Goal: Information Seeking & Learning: Learn about a topic

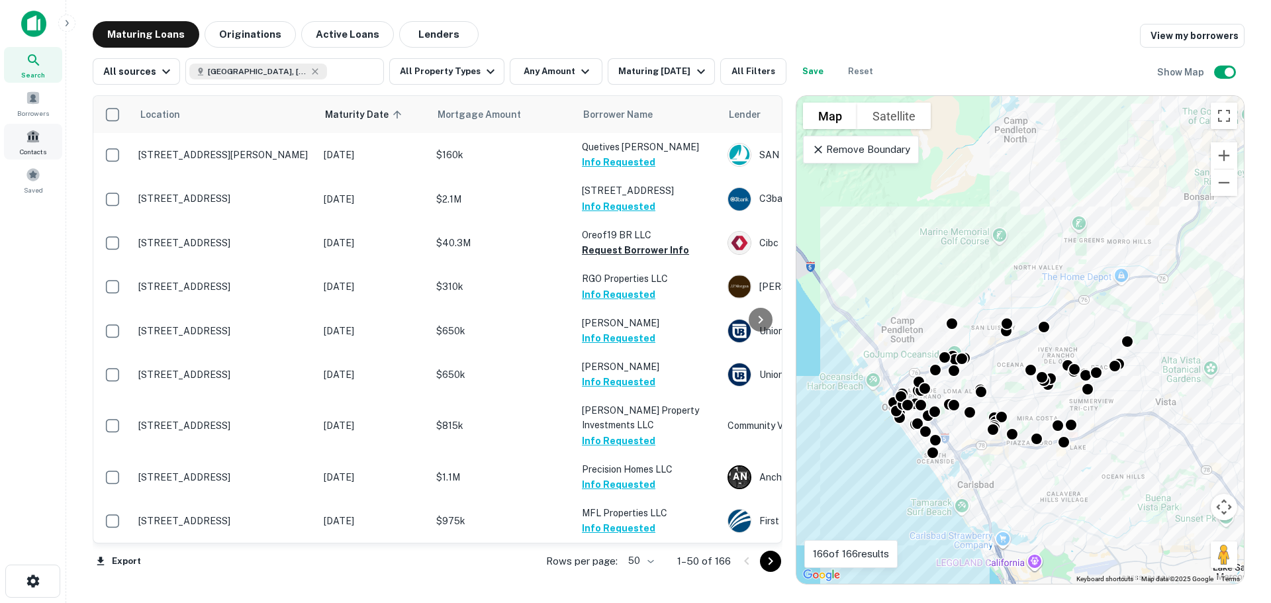
click at [31, 139] on span at bounding box center [33, 136] width 15 height 15
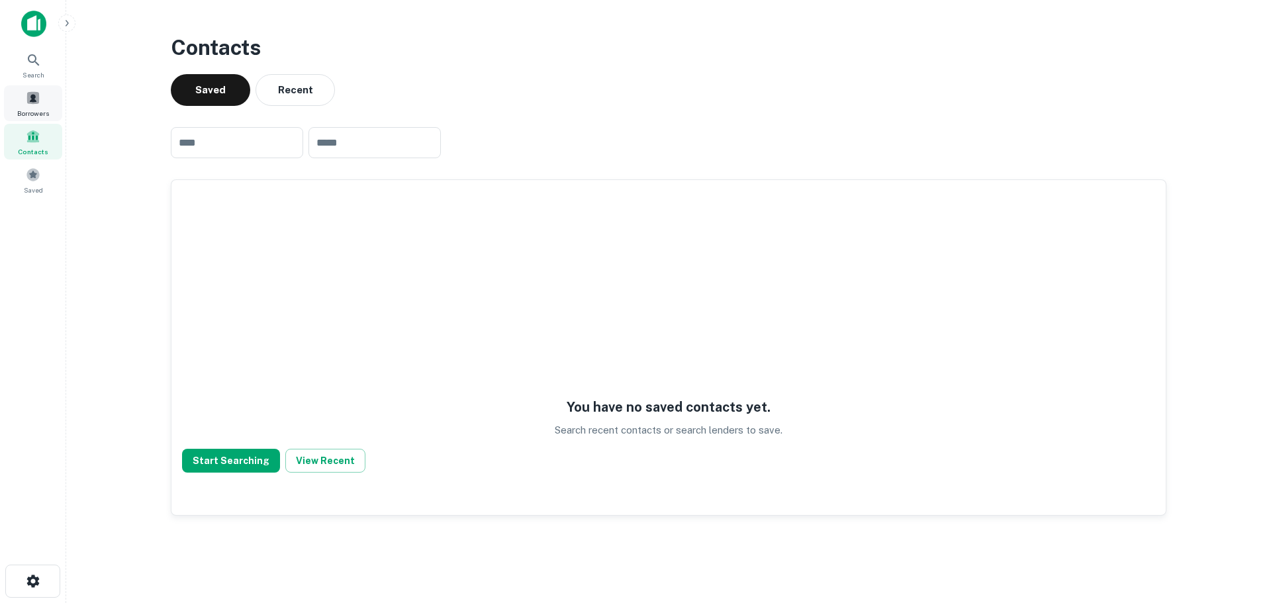
click at [38, 101] on span at bounding box center [33, 98] width 15 height 15
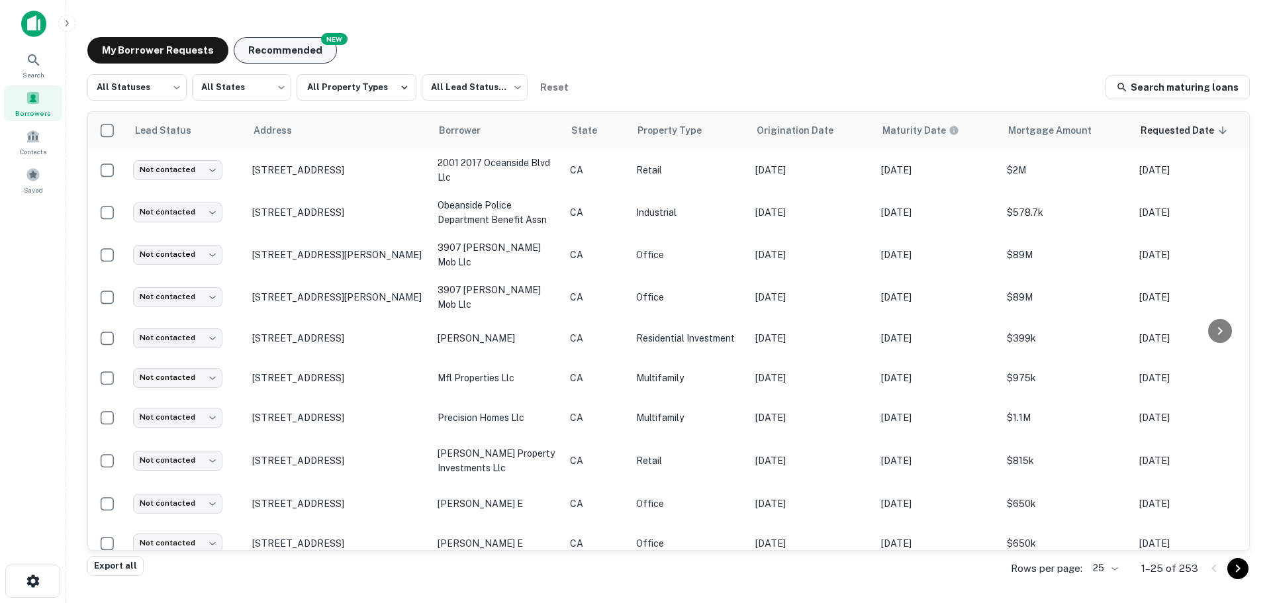
click at [296, 48] on button "Recommended" at bounding box center [285, 50] width 103 height 26
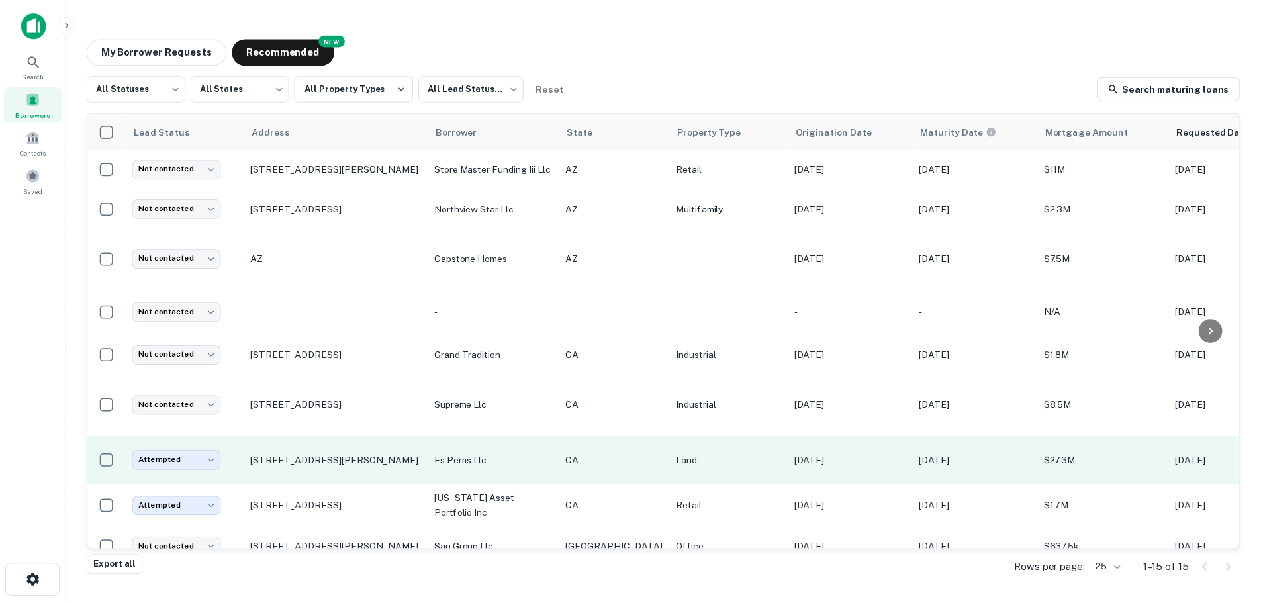
scroll to position [199, 0]
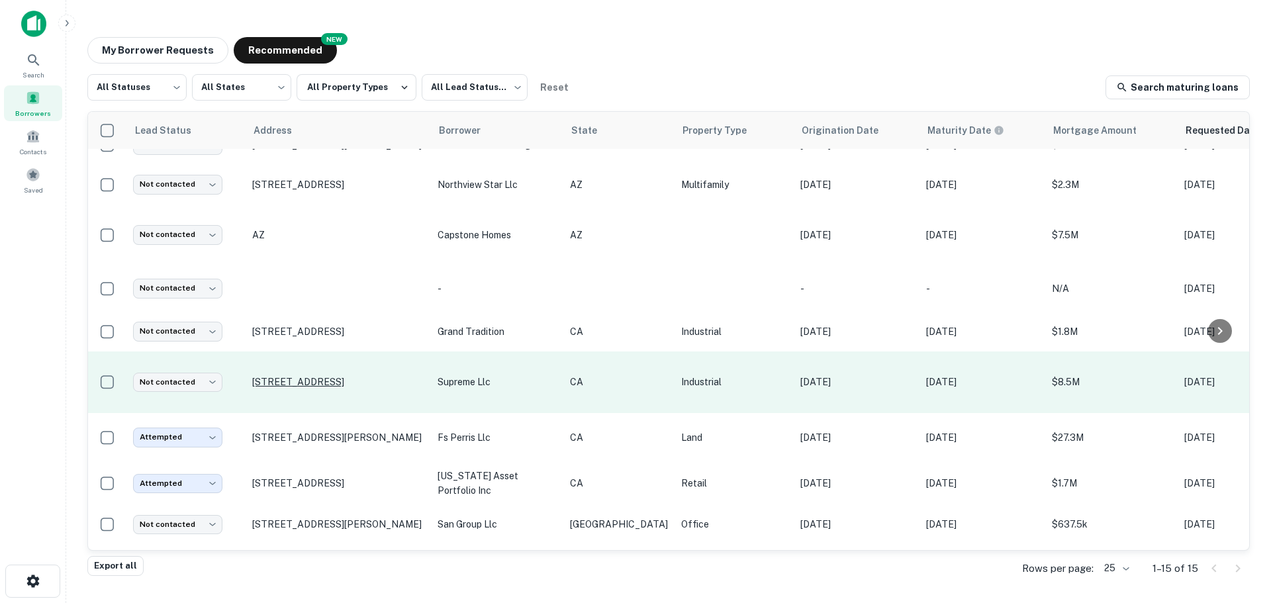
click at [308, 381] on p "23129 Cajalco Rd Perris, CA92570" at bounding box center [338, 382] width 172 height 12
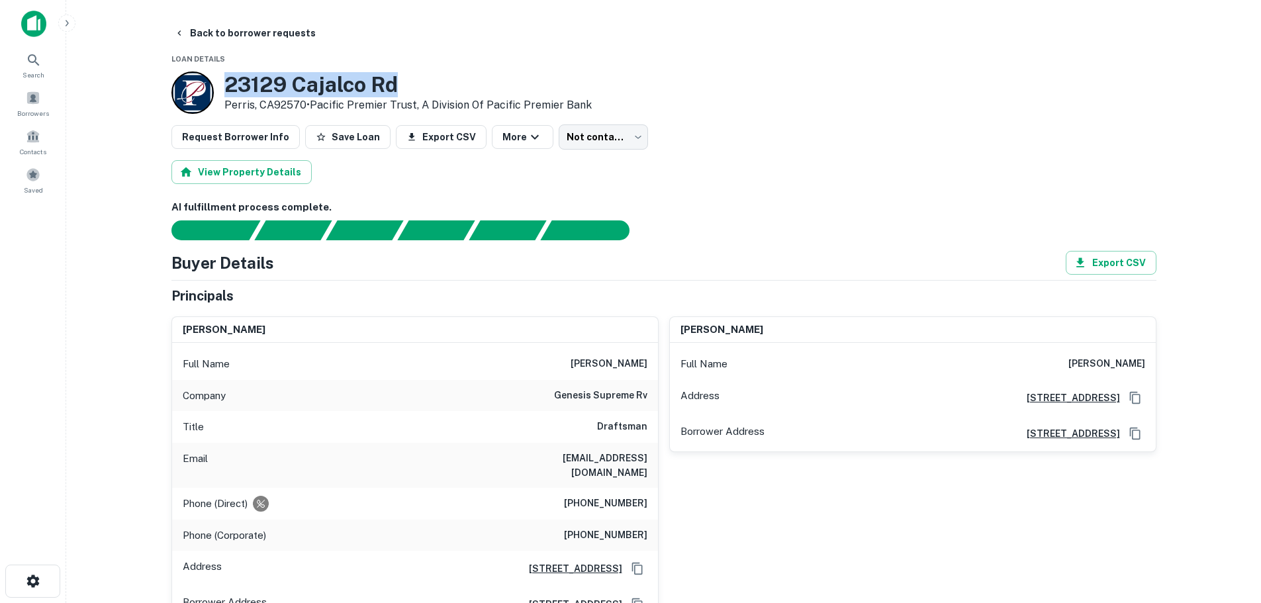
drag, startPoint x: 230, startPoint y: 85, endPoint x: 413, endPoint y: 83, distance: 182.1
click at [413, 83] on h3 "23129 Cajalco Rd" at bounding box center [408, 84] width 368 height 25
copy h3 "23129 Cajalco Rd"
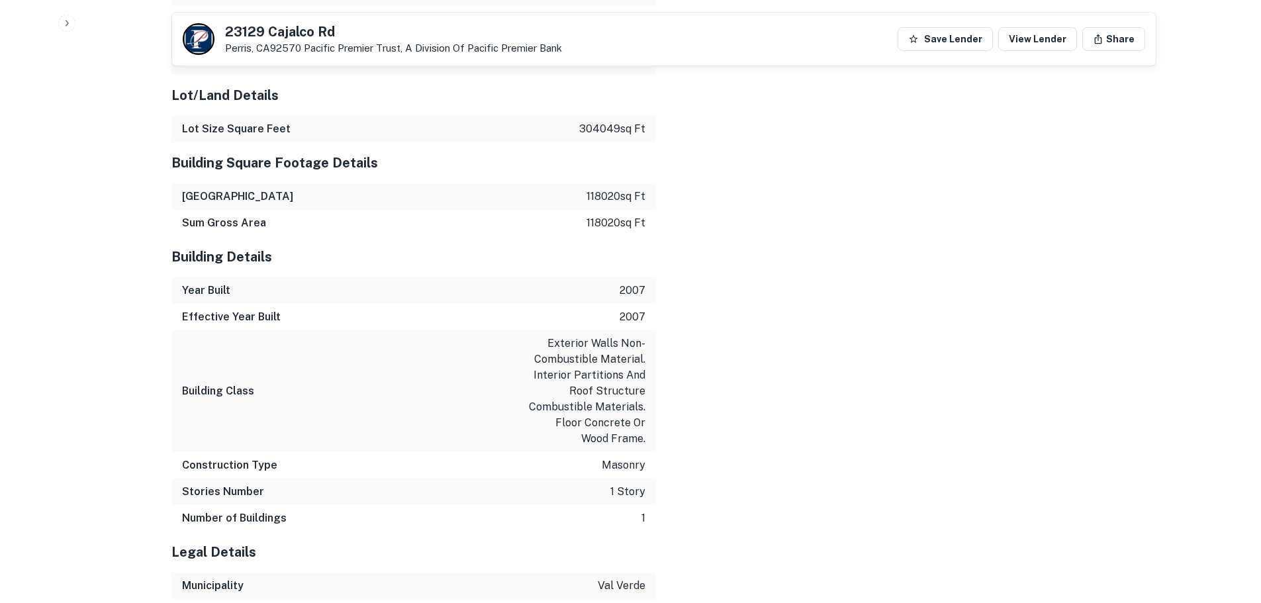
scroll to position [2150, 0]
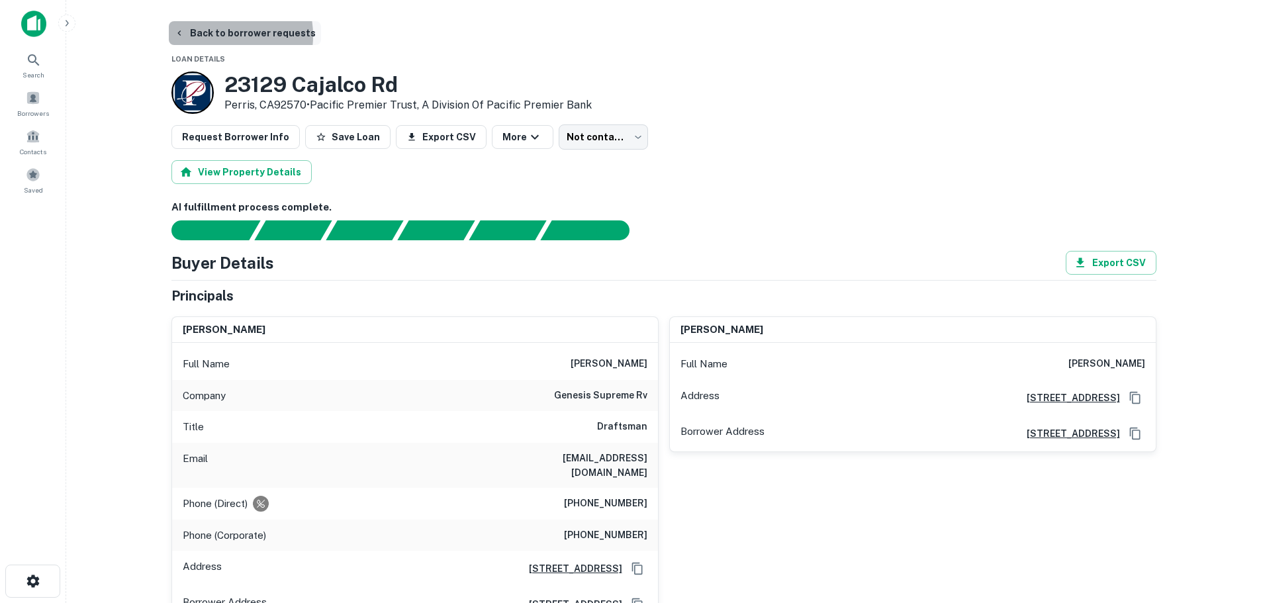
click at [213, 36] on button "Back to borrower requests" at bounding box center [245, 33] width 152 height 24
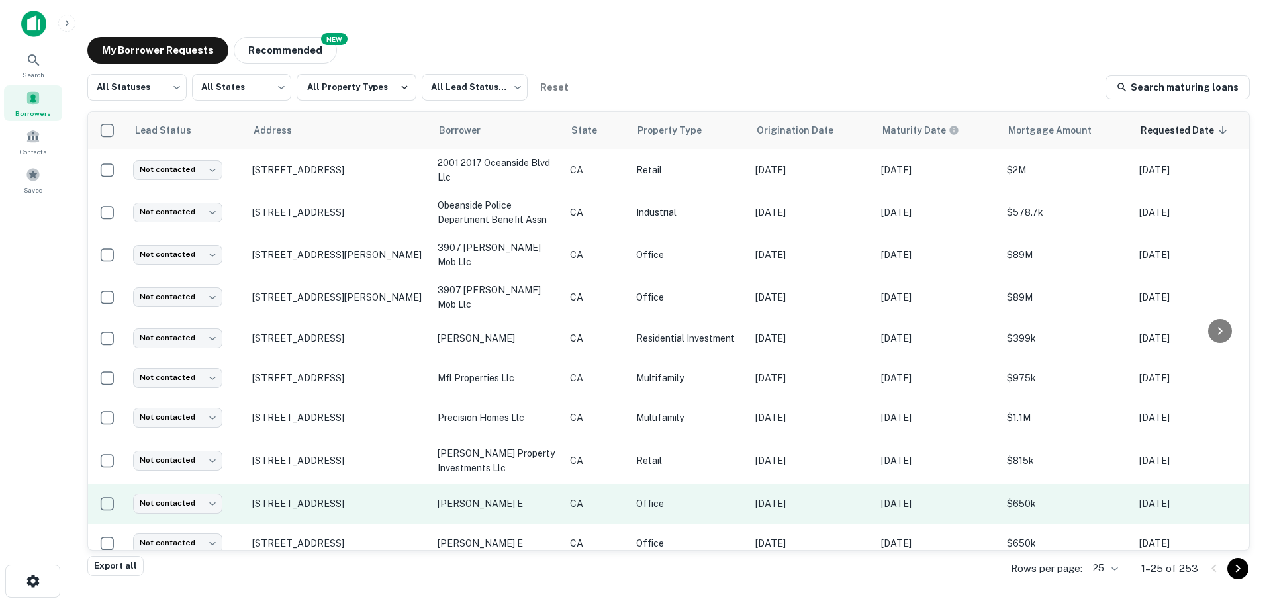
scroll to position [199, 0]
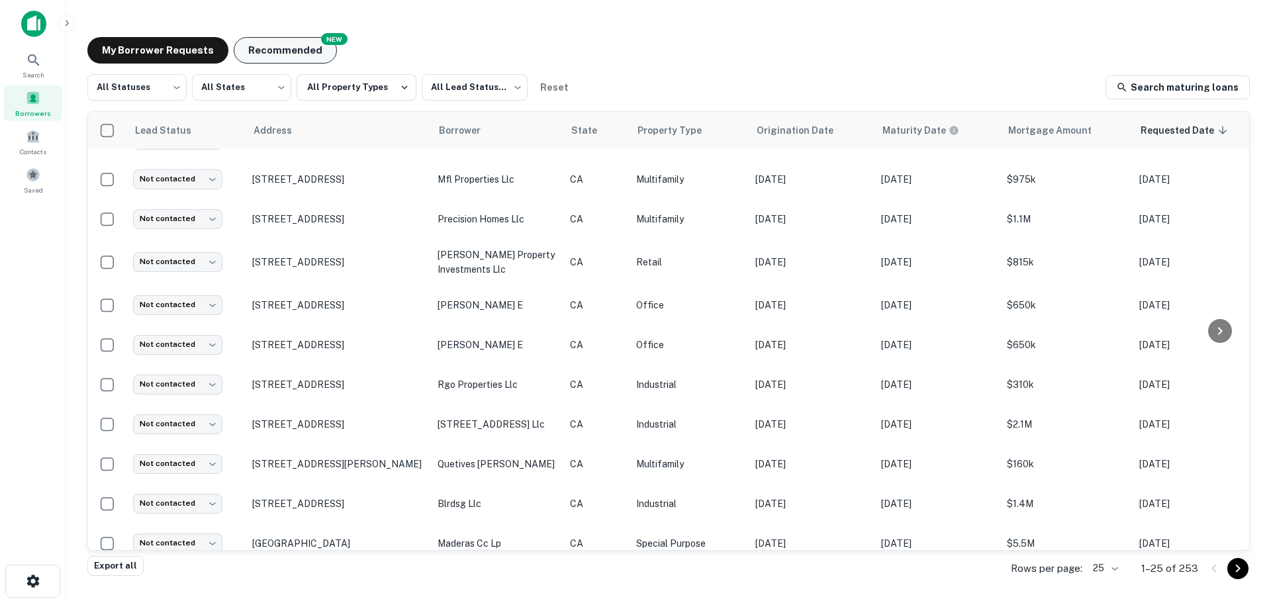
click at [270, 50] on button "Recommended" at bounding box center [285, 50] width 103 height 26
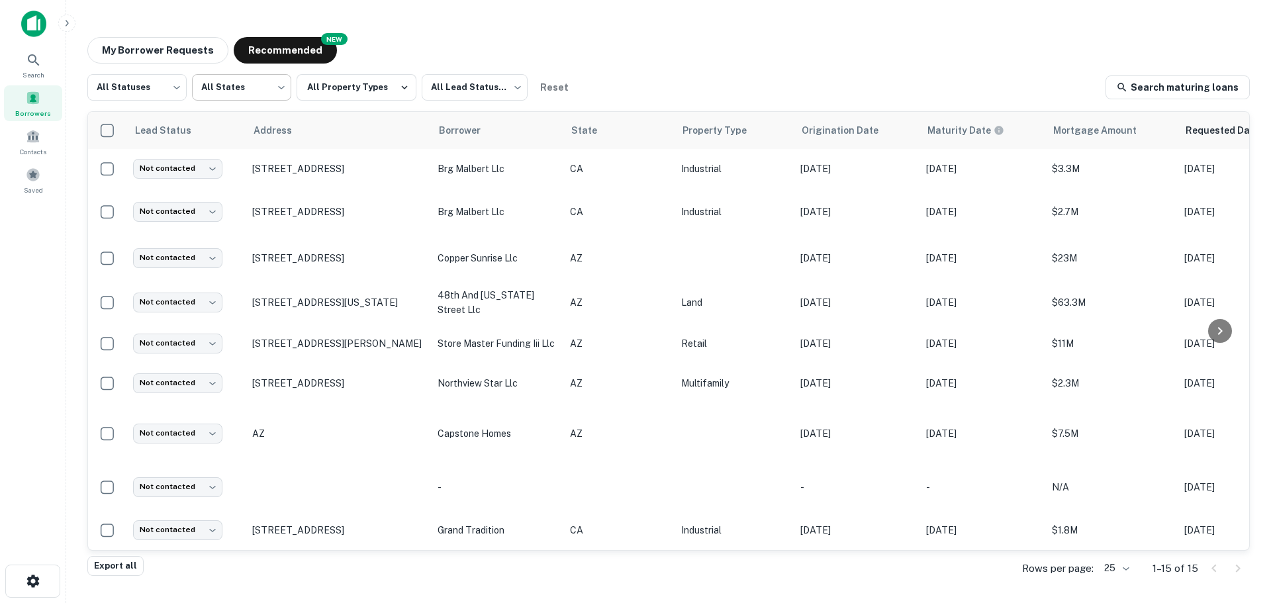
drag, startPoint x: 175, startPoint y: 50, endPoint x: 197, endPoint y: 101, distance: 55.7
click at [175, 50] on button "My Borrower Requests" at bounding box center [157, 50] width 141 height 26
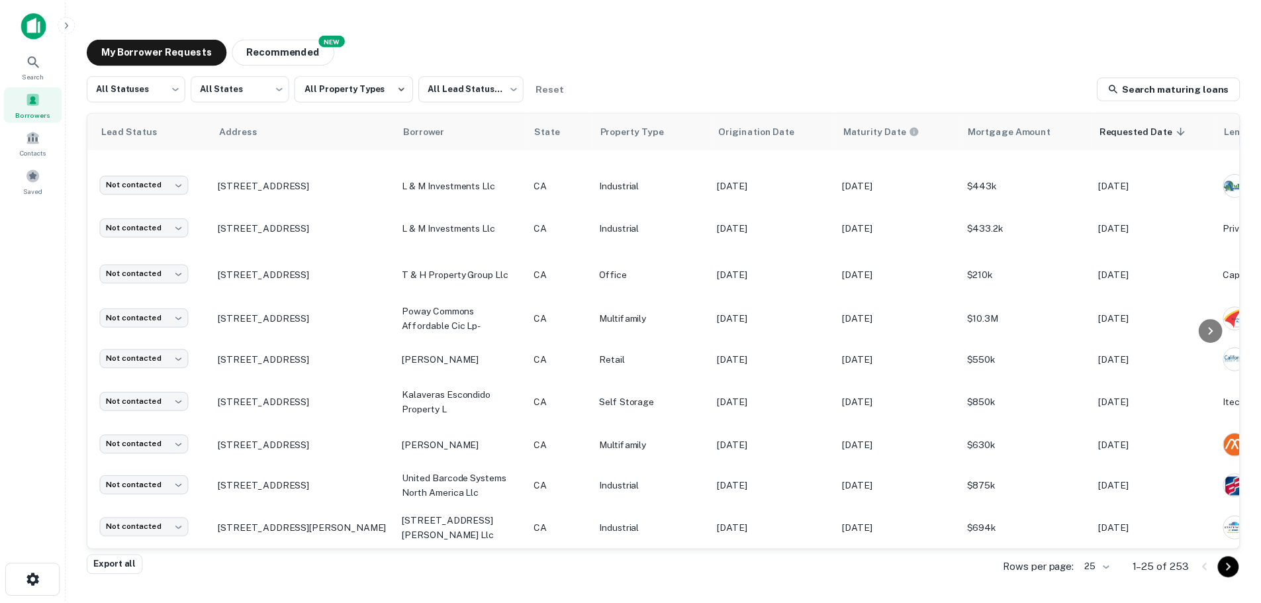
scroll to position [661, 0]
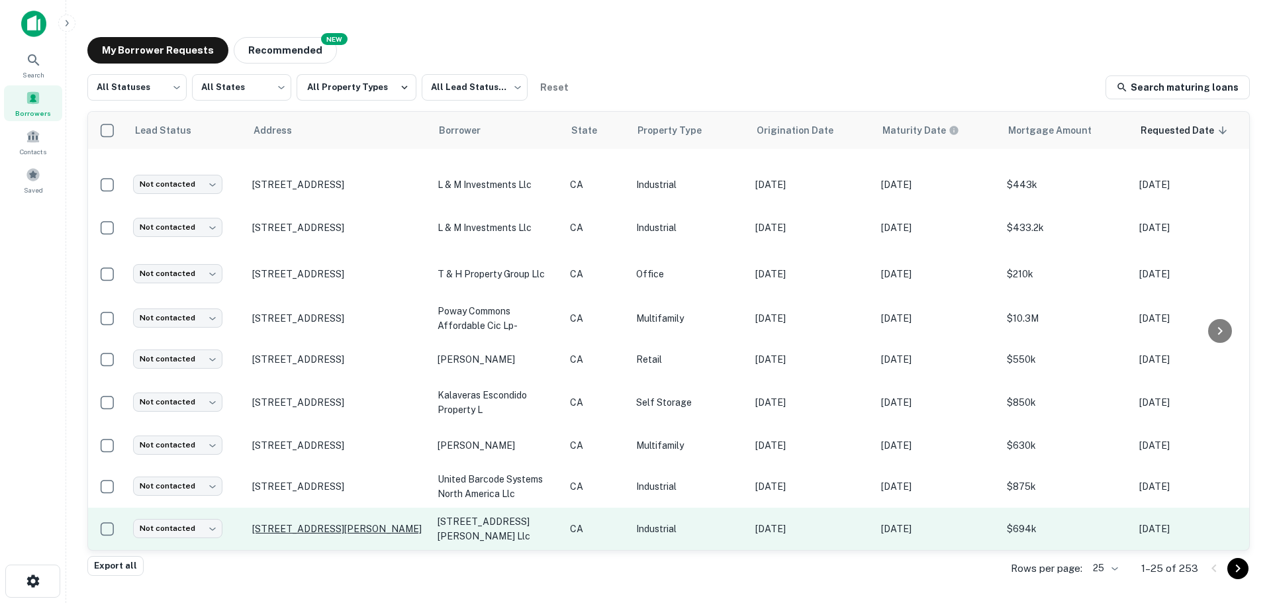
click at [313, 523] on p "[STREET_ADDRESS][PERSON_NAME]" at bounding box center [338, 529] width 172 height 12
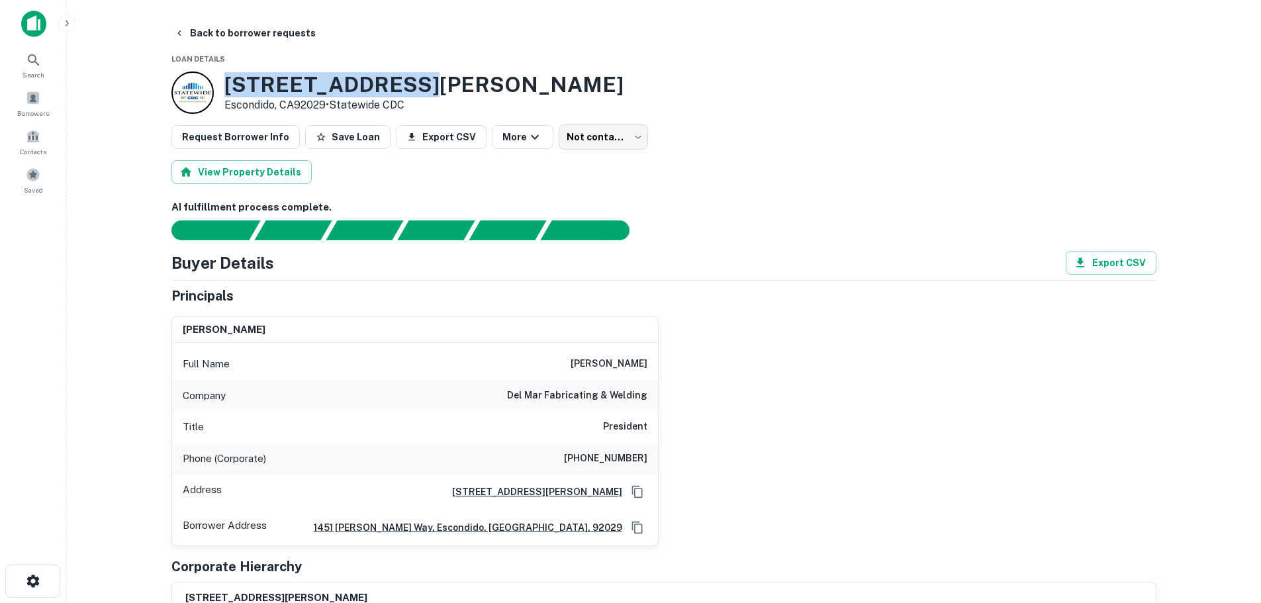
drag, startPoint x: 227, startPoint y: 83, endPoint x: 459, endPoint y: 81, distance: 231.8
click at [459, 81] on div "1240 Simpson Way Escondido, CA92029 • Statewide CDC" at bounding box center [664, 93] width 985 height 42
copy h3 "1240 Simpson Way"
click at [218, 36] on button "Back to borrower requests" at bounding box center [245, 33] width 152 height 24
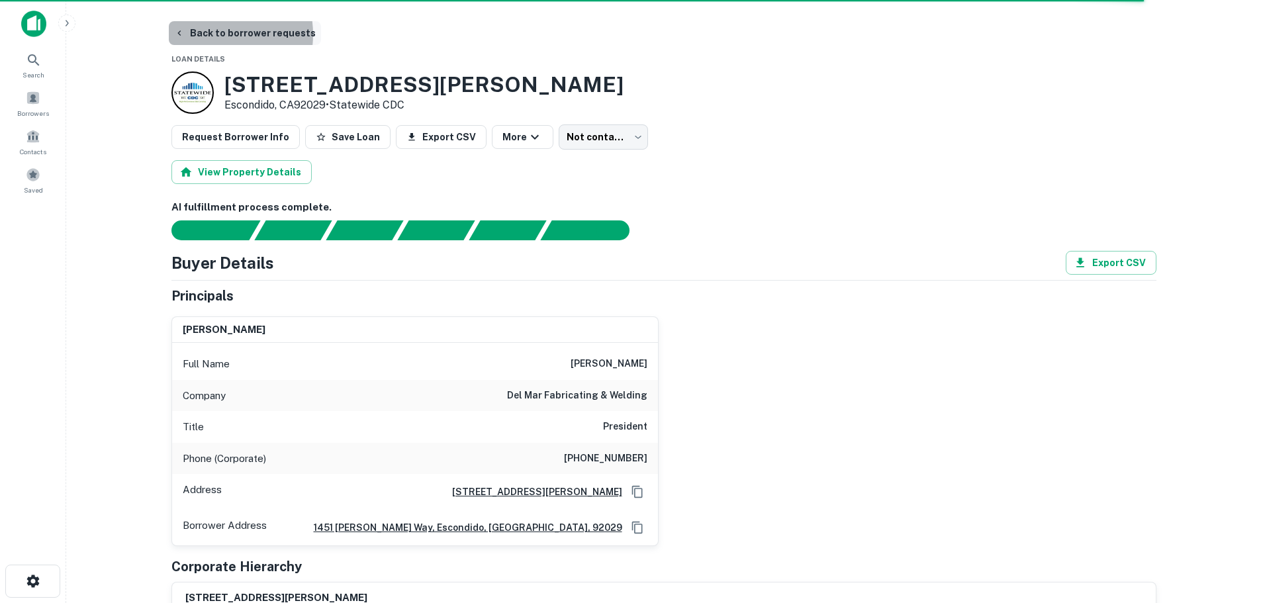
click at [208, 34] on button "Back to borrower requests" at bounding box center [245, 33] width 152 height 24
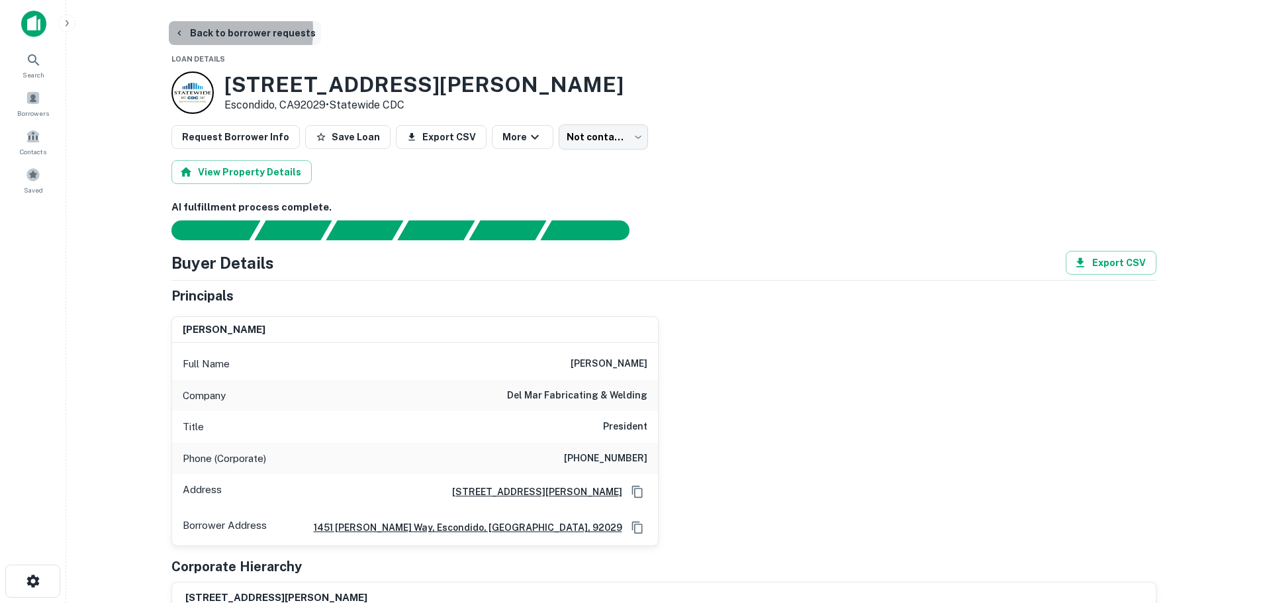
click at [187, 30] on button "Back to borrower requests" at bounding box center [245, 33] width 152 height 24
click at [199, 33] on button "Back to borrower requests" at bounding box center [245, 33] width 152 height 24
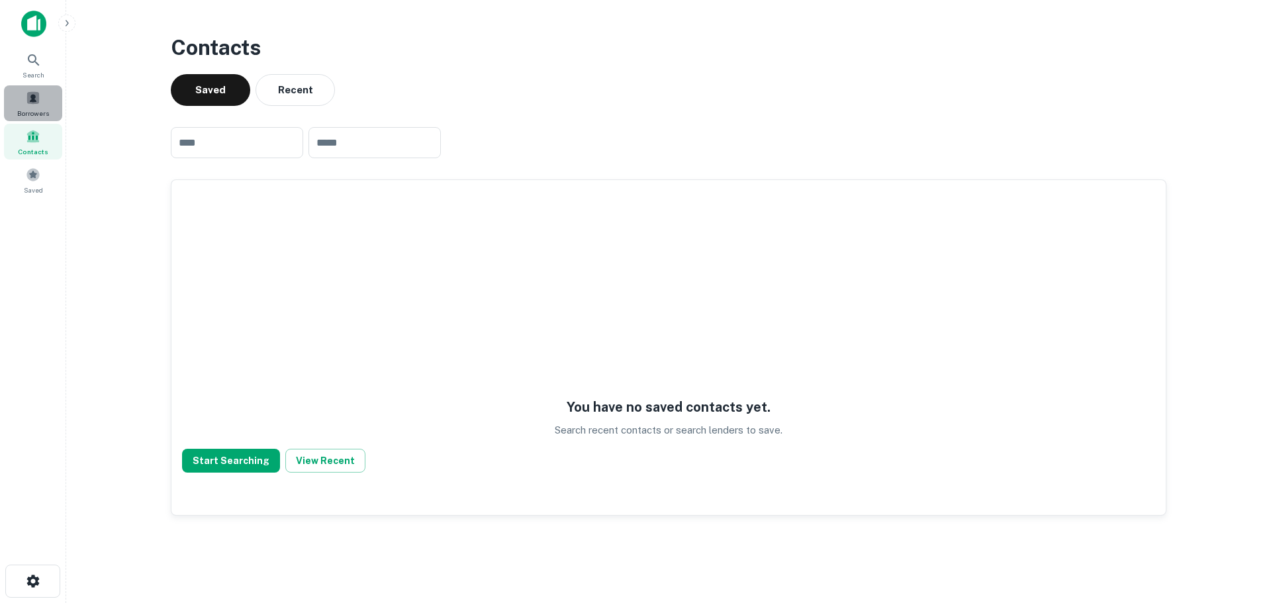
click at [39, 93] on span at bounding box center [33, 98] width 15 height 15
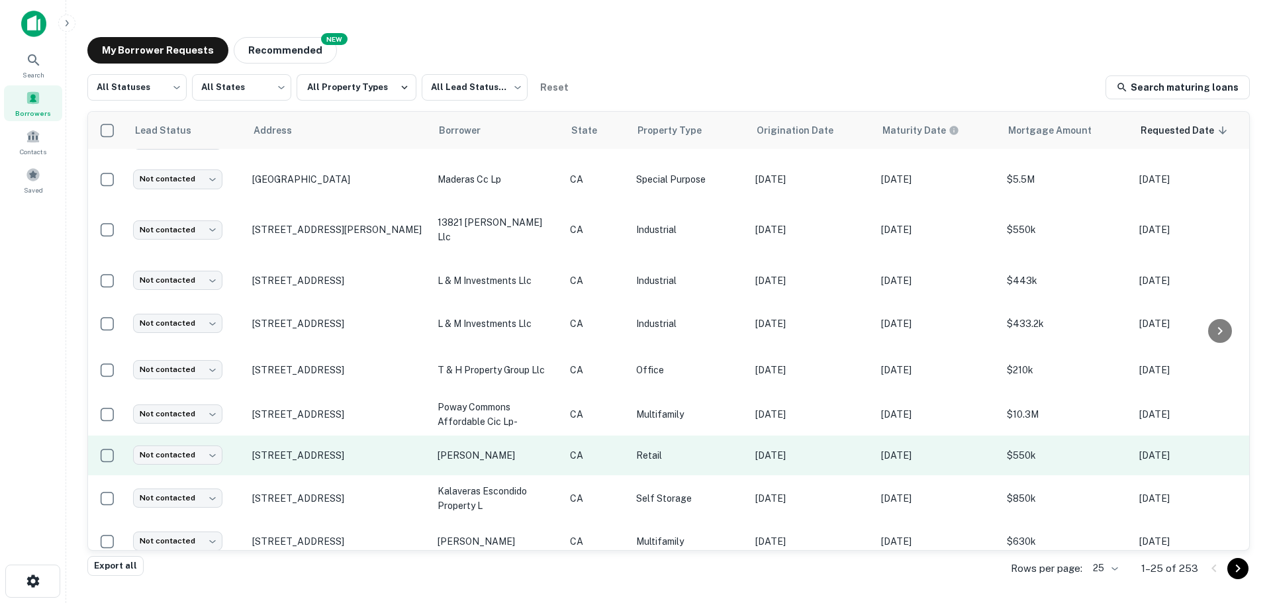
scroll to position [661, 0]
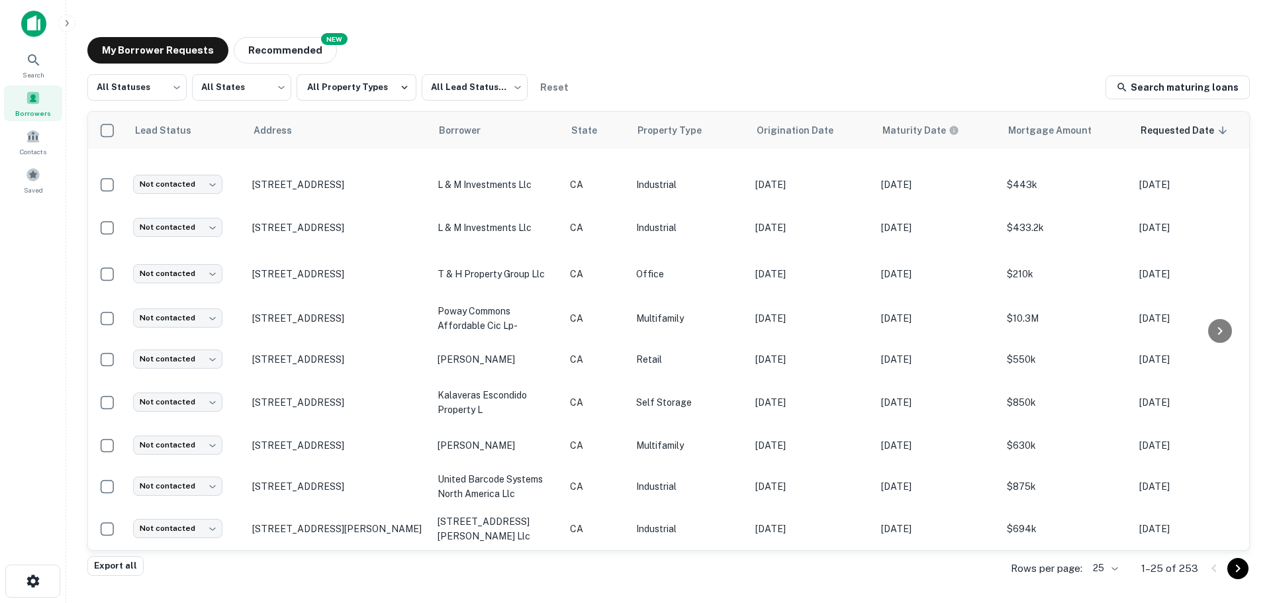
drag, startPoint x: 1242, startPoint y: 570, endPoint x: 1197, endPoint y: 562, distance: 46.5
click at [1243, 570] on icon "Go to next page" at bounding box center [1238, 569] width 16 height 16
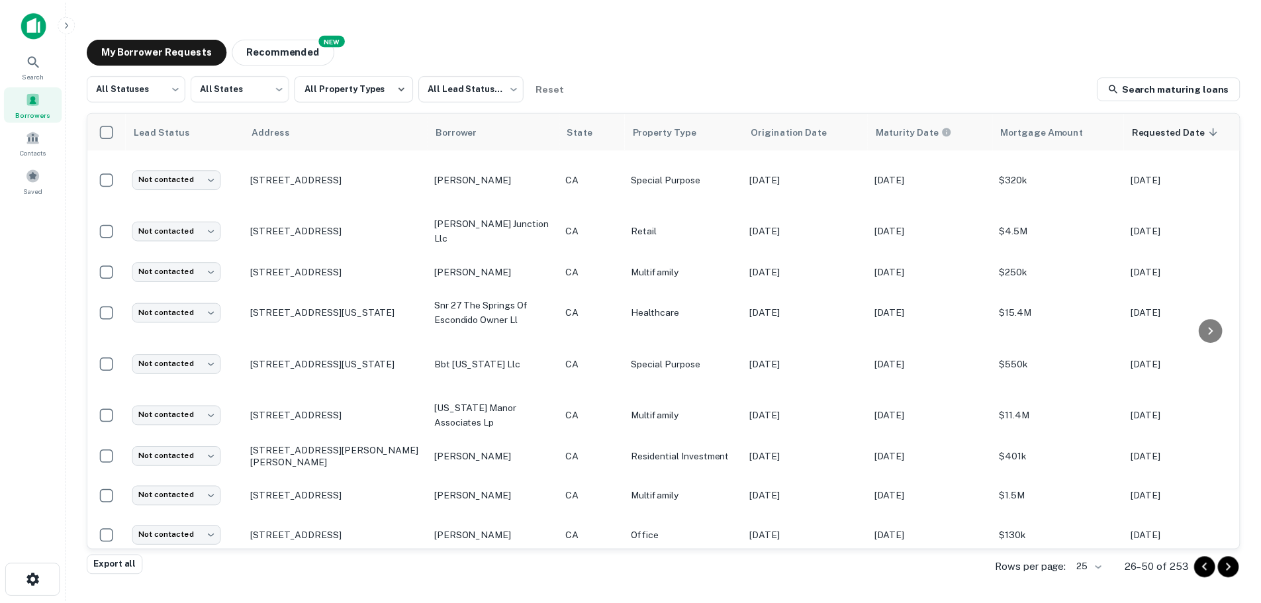
scroll to position [393, 0]
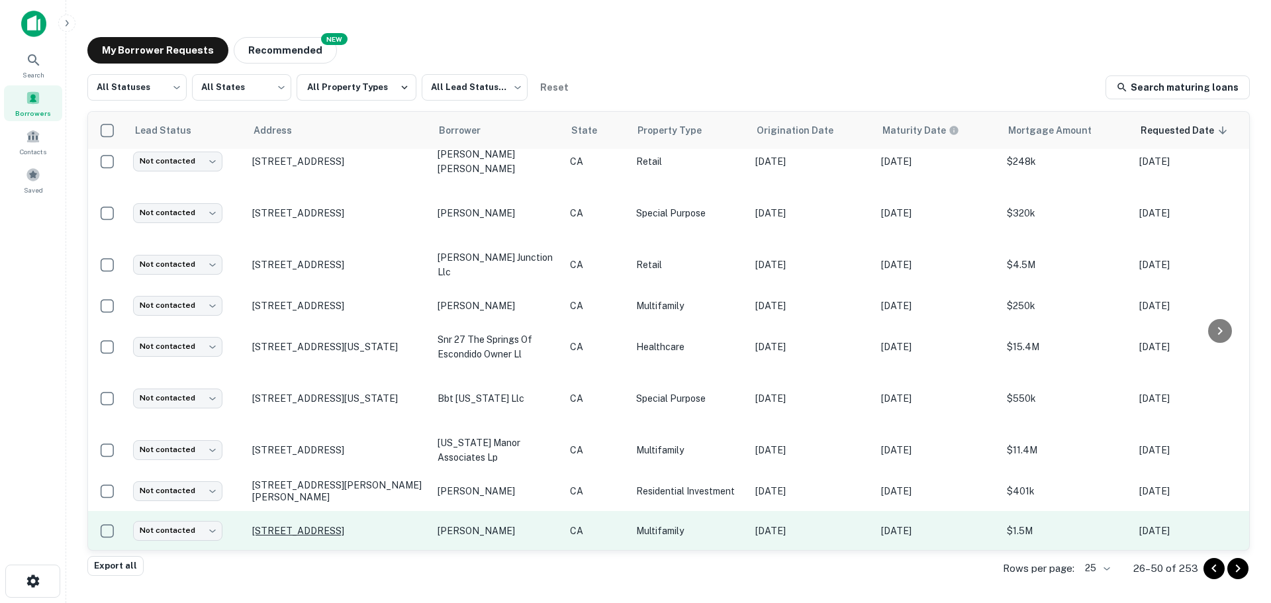
click at [335, 525] on p "322 W 13th Ave Escondido, CA92025" at bounding box center [338, 531] width 172 height 12
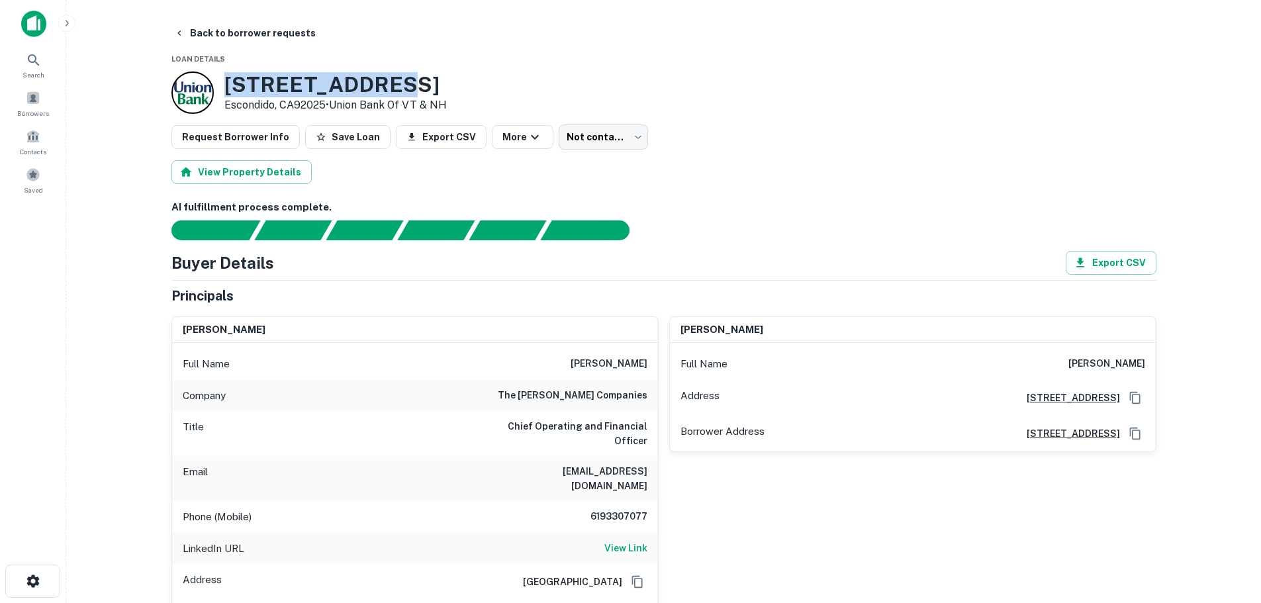
drag, startPoint x: 229, startPoint y: 81, endPoint x: 398, endPoint y: 78, distance: 168.9
click at [398, 78] on h3 "322 W 13TH AVE" at bounding box center [335, 84] width 222 height 25
copy h3 "322 W 13TH AVE"
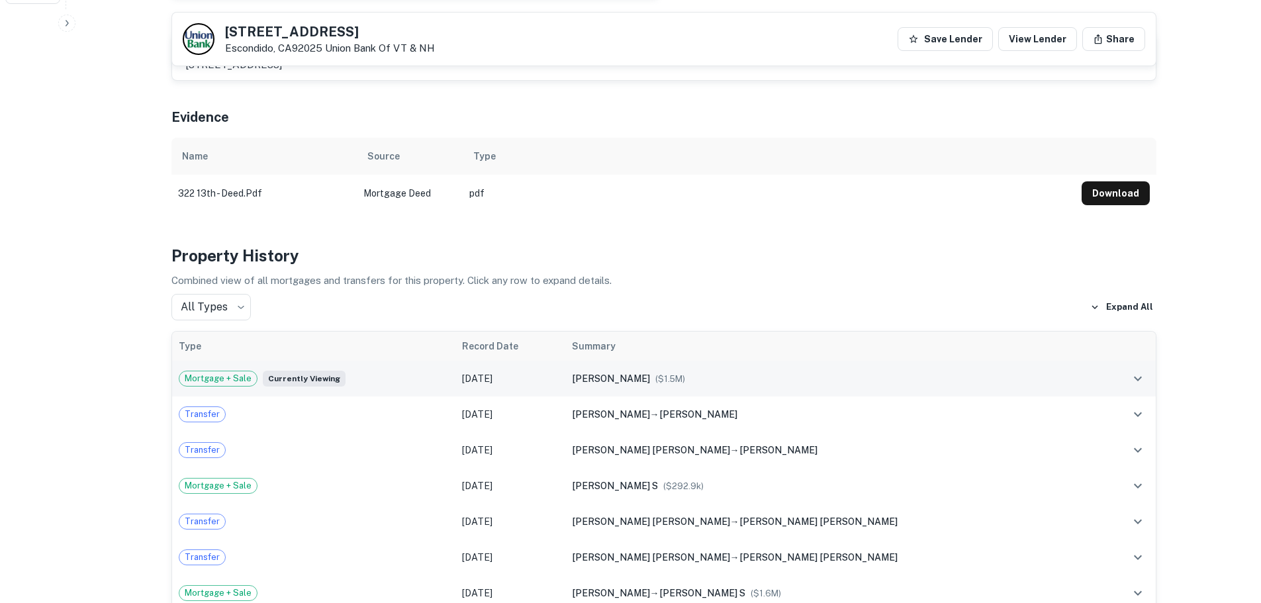
scroll to position [596, 0]
click at [1140, 369] on icon "expand row" at bounding box center [1138, 377] width 16 height 16
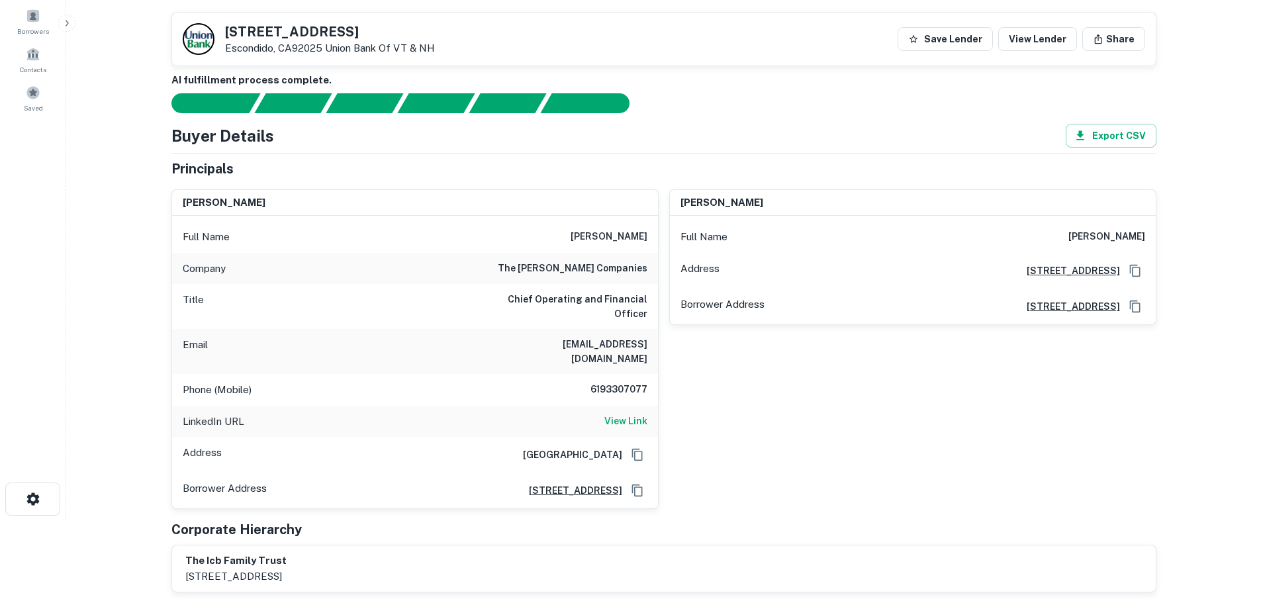
scroll to position [199, 0]
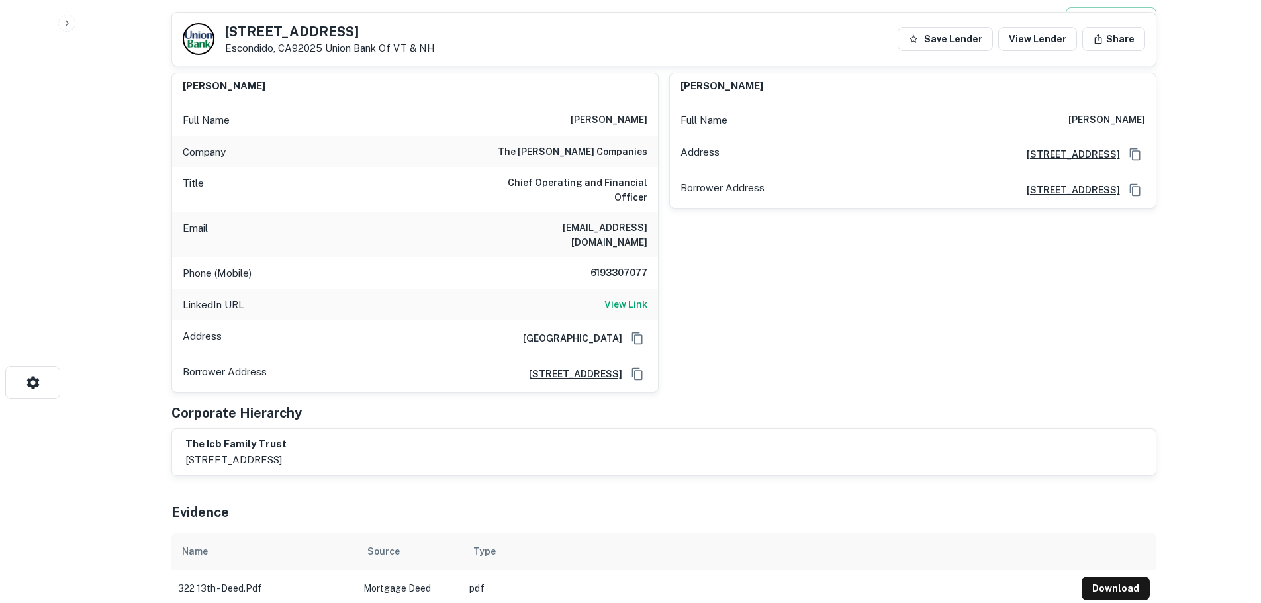
click at [602, 297] on div "LinkedIn URL View Link" at bounding box center [415, 305] width 486 height 32
click at [615, 297] on h6 "View Link" at bounding box center [626, 304] width 43 height 15
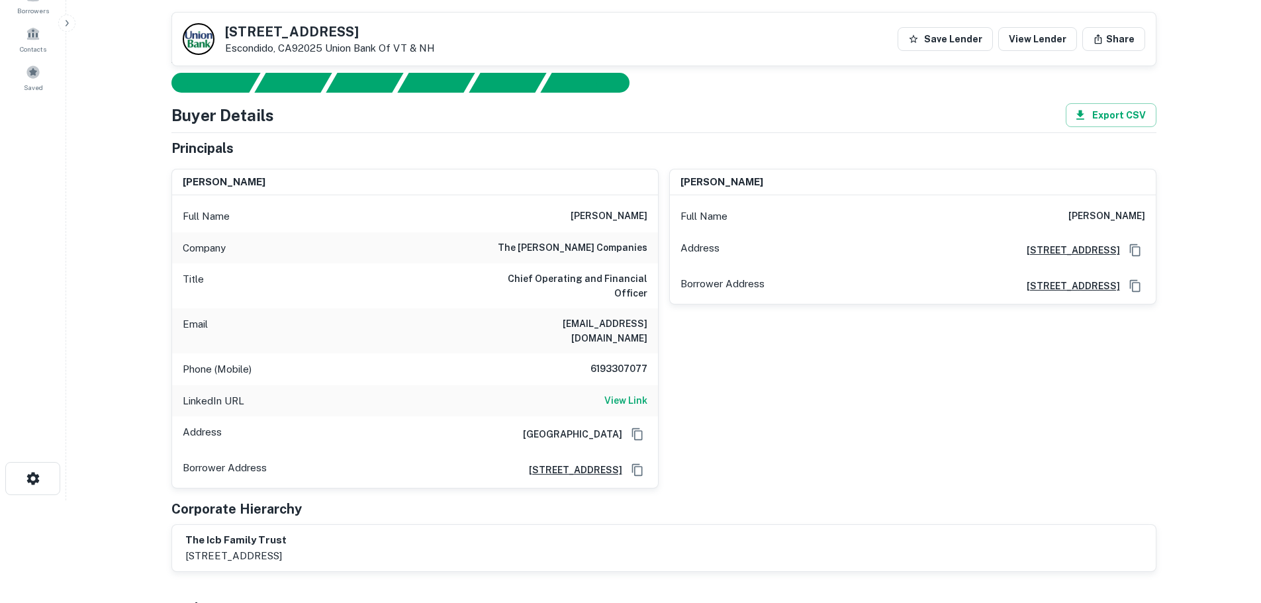
scroll to position [0, 0]
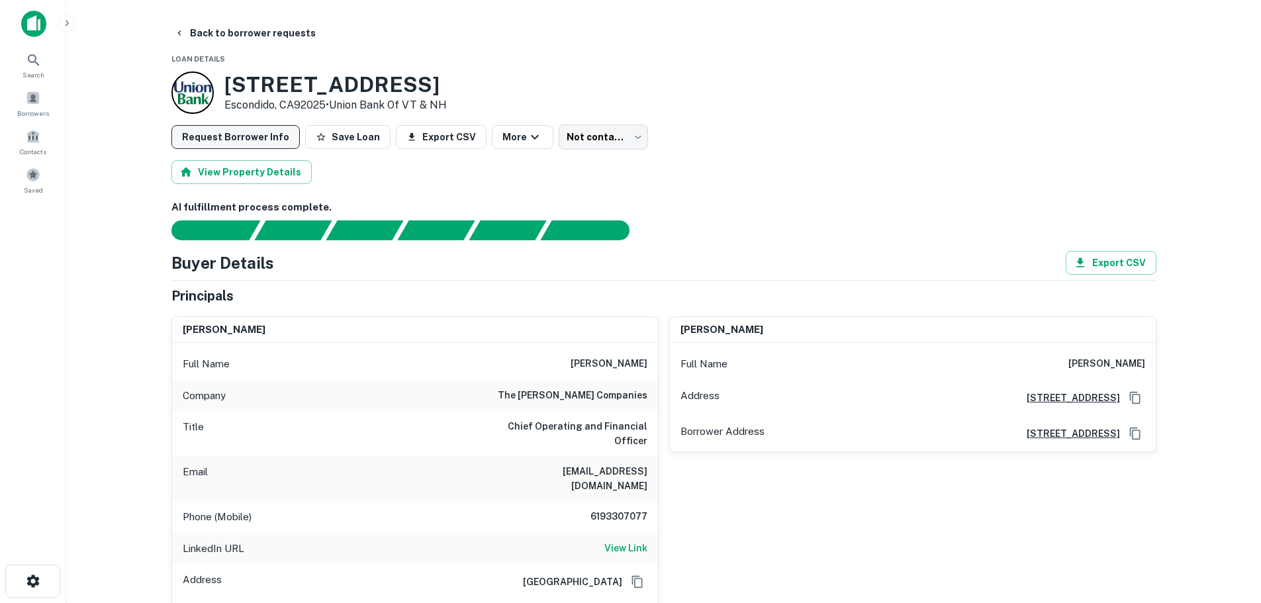
click at [240, 136] on button "Request Borrower Info" at bounding box center [236, 137] width 128 height 24
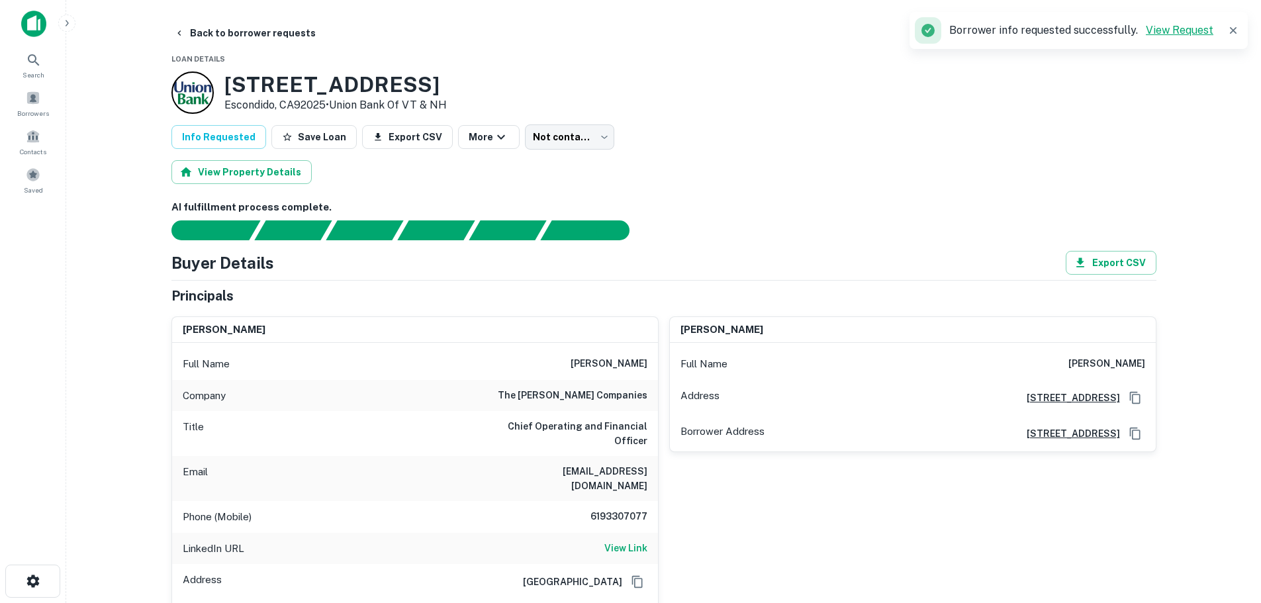
click at [1194, 29] on link "View Request" at bounding box center [1180, 30] width 68 height 13
click at [1239, 27] on icon "button" at bounding box center [1233, 30] width 13 height 13
click at [229, 34] on button "Back to borrower requests" at bounding box center [245, 33] width 152 height 24
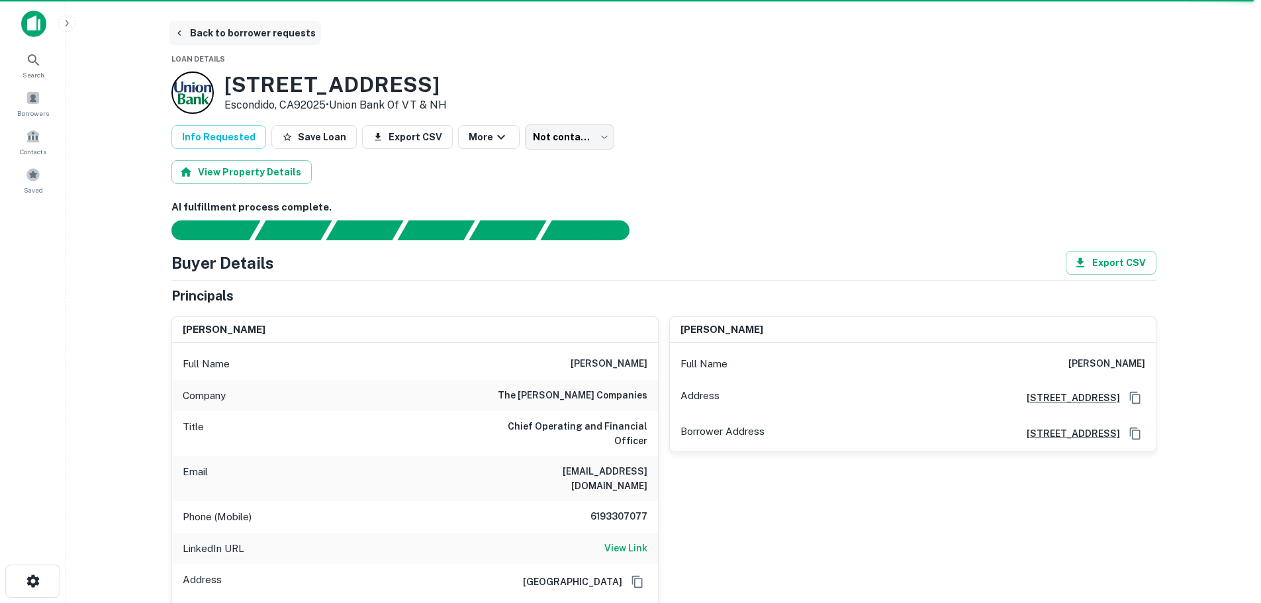
click at [225, 40] on button "Back to borrower requests" at bounding box center [245, 33] width 152 height 24
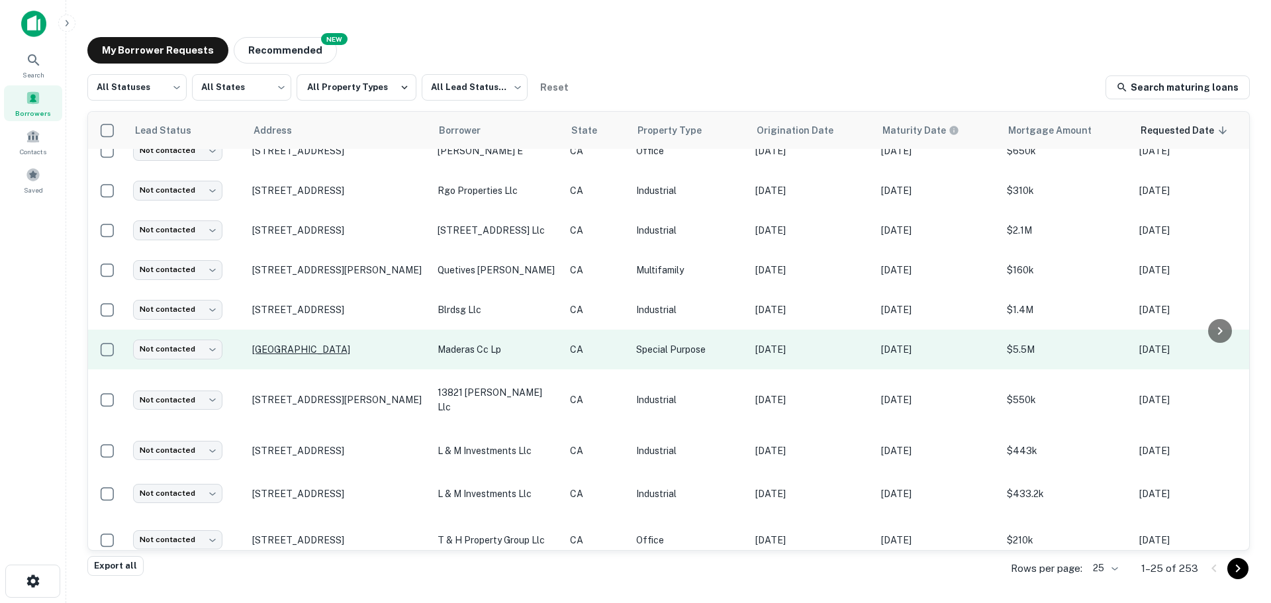
click at [315, 344] on p "[GEOGRAPHIC_DATA]" at bounding box center [338, 350] width 172 height 12
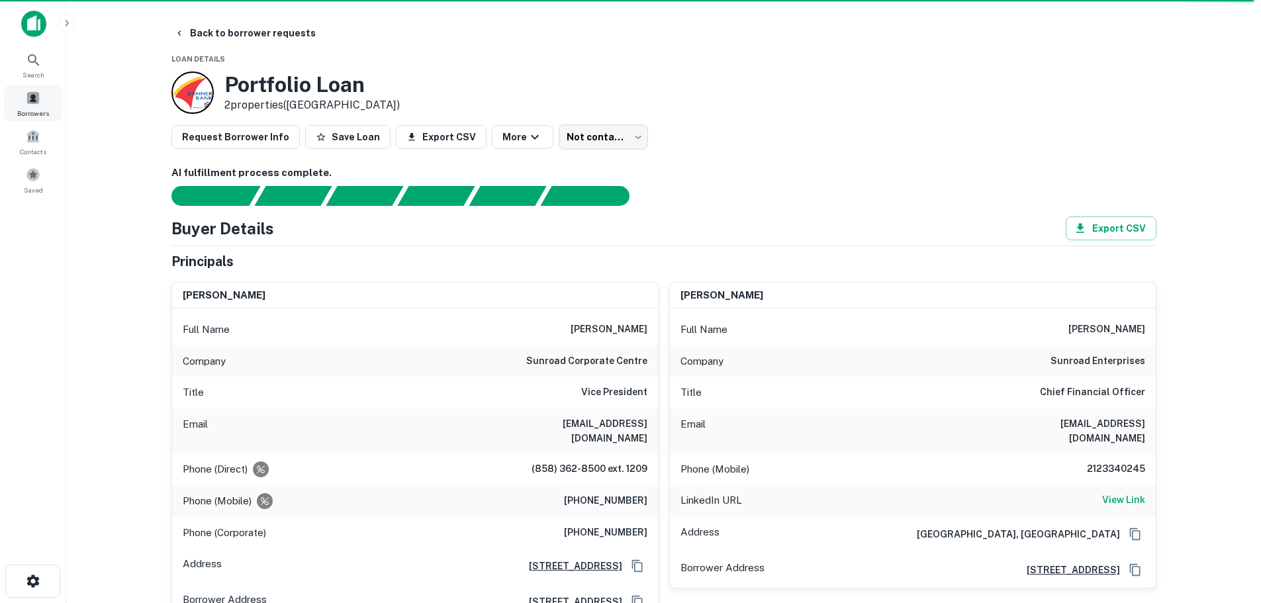
click at [41, 109] on span "Borrowers" at bounding box center [33, 113] width 32 height 11
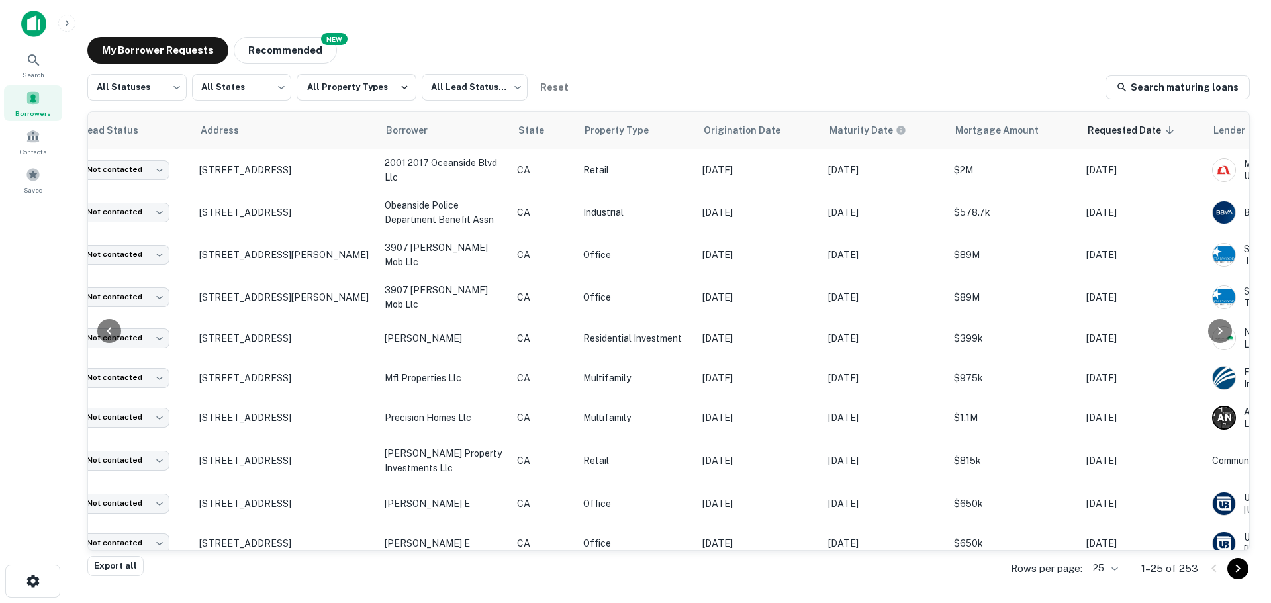
scroll to position [0, 271]
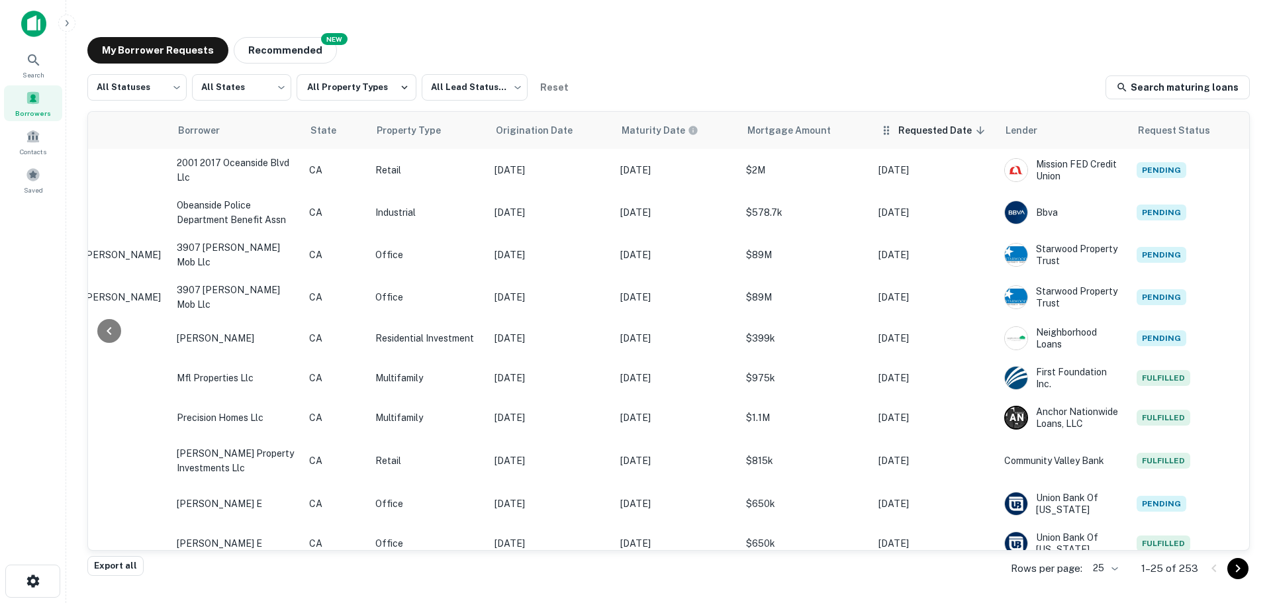
click at [942, 138] on th "Requested Date sorted descending" at bounding box center [935, 130] width 126 height 37
click at [975, 136] on icon at bounding box center [981, 130] width 12 height 12
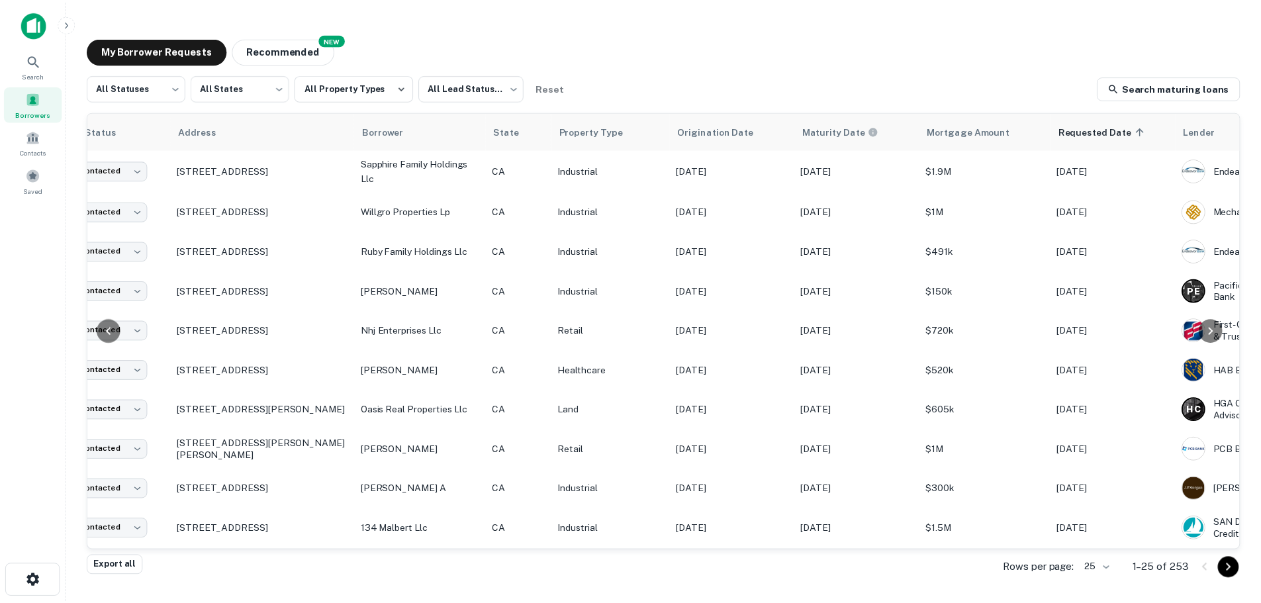
scroll to position [0, 77]
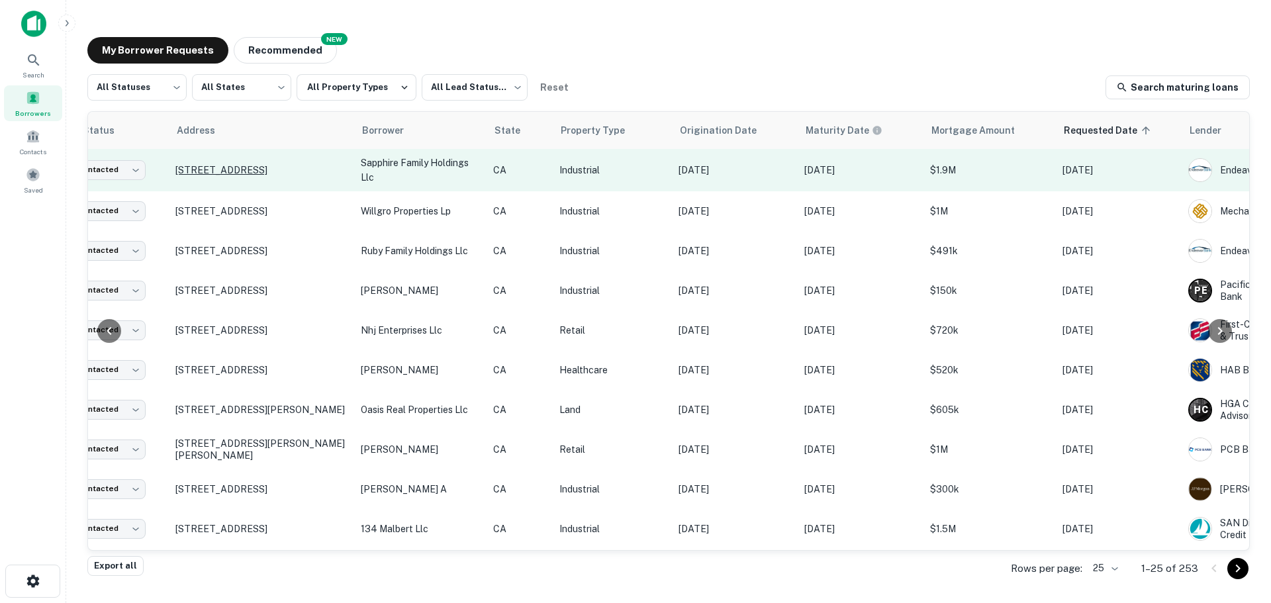
click at [232, 172] on p "[STREET_ADDRESS]" at bounding box center [261, 170] width 172 height 12
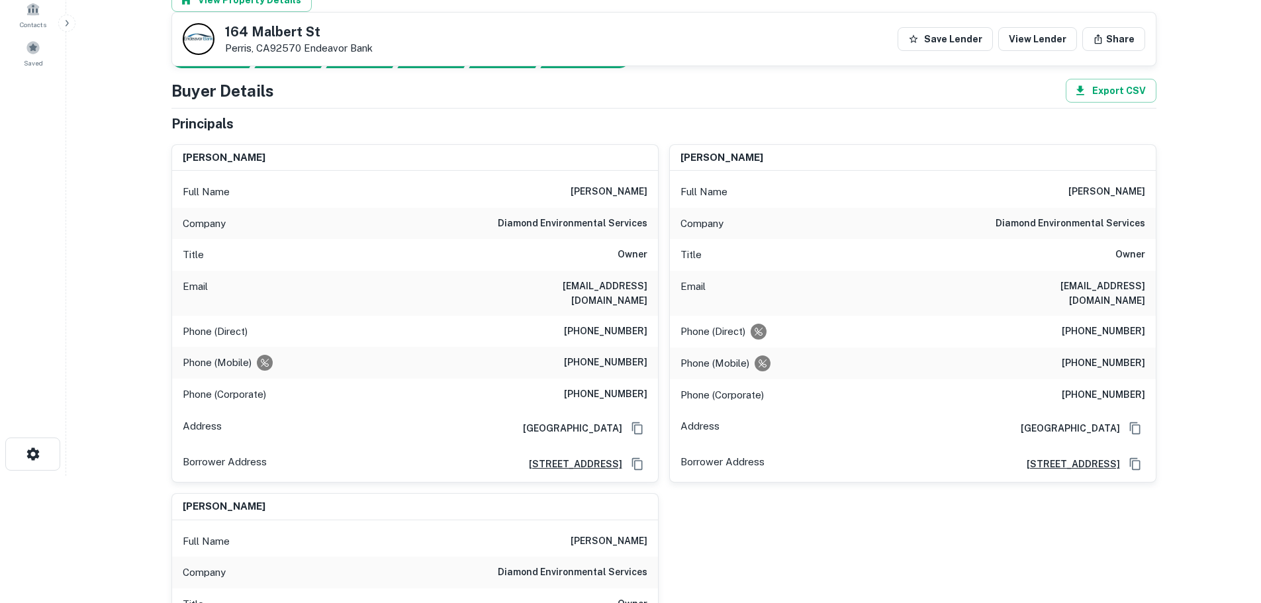
scroll to position [66, 0]
